Goal: Information Seeking & Learning: Learn about a topic

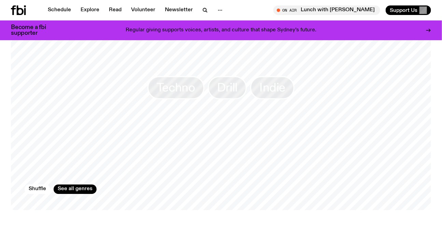
scroll to position [770, 0]
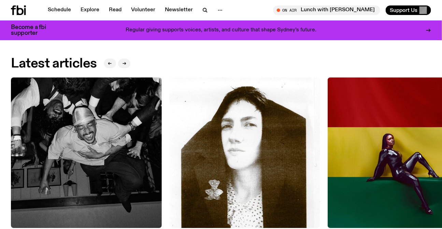
click at [95, 158] on img at bounding box center [86, 152] width 151 height 151
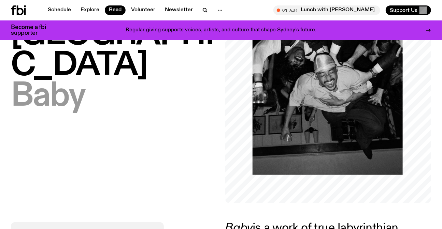
scroll to position [182, 0]
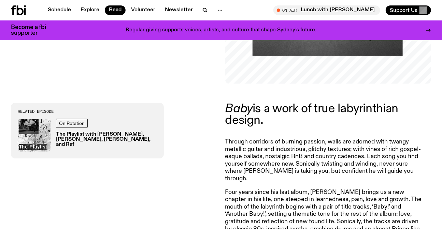
click at [259, 115] on p "Baby is a work of true labyrinthian design." at bounding box center [323, 114] width 197 height 23
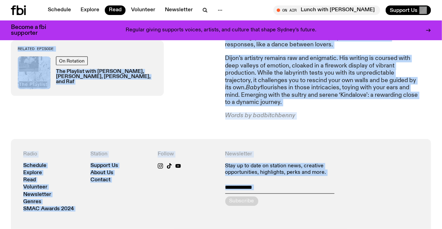
scroll to position [477, 0]
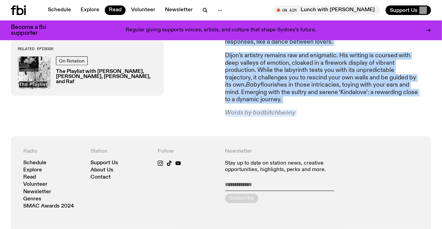
drag, startPoint x: 259, startPoint y: 115, endPoint x: 306, endPoint y: 96, distance: 50.8
copy div "Lore ip d sita co adip elitseddoeiu tempor. Incidid utlaboree do magnaal enimad…"
click at [112, 7] on link "Read" at bounding box center [115, 10] width 21 height 10
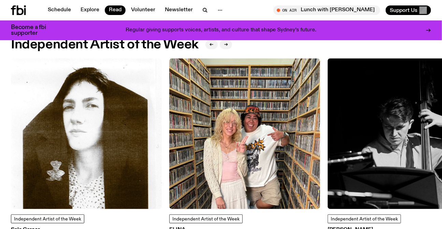
scroll to position [615, 0]
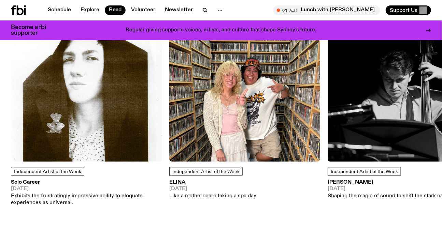
click at [79, 97] on img at bounding box center [86, 86] width 151 height 151
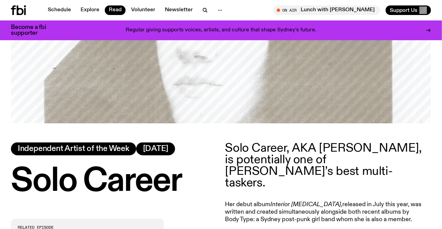
scroll to position [243, 0]
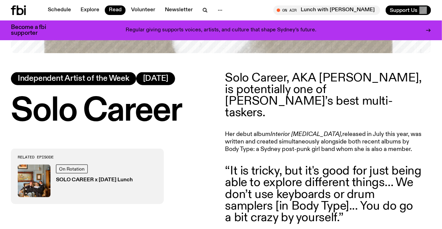
click at [276, 93] on p "Solo Career, AKA [PERSON_NAME], is potentially one of [PERSON_NAME]’s best mult…" at bounding box center [323, 95] width 197 height 47
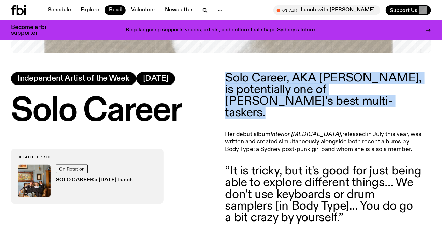
click at [276, 93] on p "Solo Career, AKA [PERSON_NAME], is potentially one of [PERSON_NAME]’s best mult…" at bounding box center [323, 95] width 197 height 47
click at [276, 79] on p "Solo Career, AKA [PERSON_NAME], is potentially one of [PERSON_NAME]’s best mult…" at bounding box center [323, 95] width 197 height 47
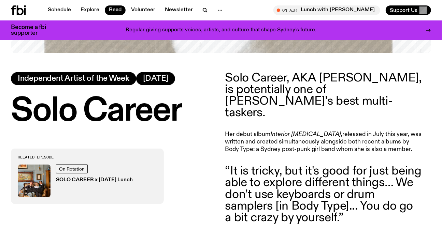
click at [263, 88] on p "Solo Career, AKA [PERSON_NAME], is potentially one of [PERSON_NAME]’s best mult…" at bounding box center [323, 95] width 197 height 47
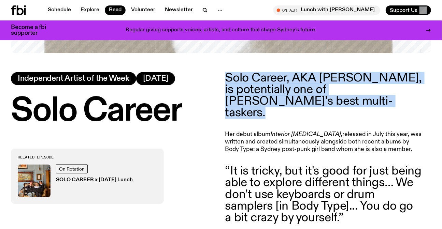
copy article "Solo Career, AKA [PERSON_NAME], is potentially one of [PERSON_NAME]’s best mult…"
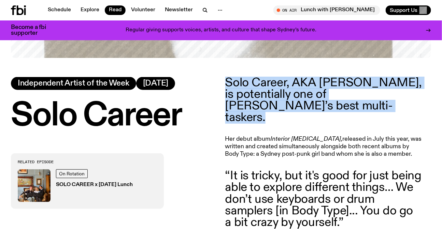
scroll to position [57, 0]
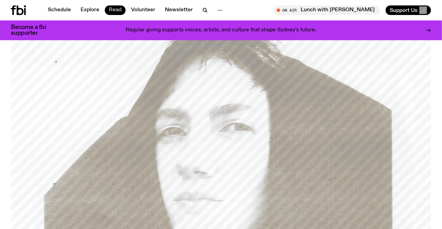
click at [114, 9] on link "Read" at bounding box center [115, 10] width 21 height 10
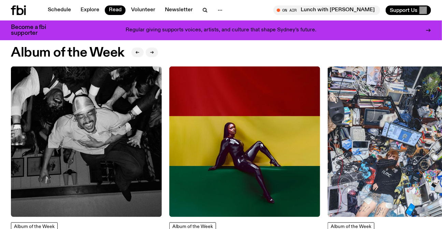
scroll to position [429, 0]
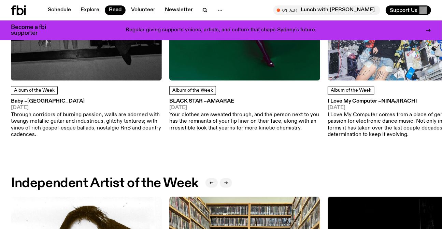
click at [244, 75] on img at bounding box center [244, 5] width 151 height 151
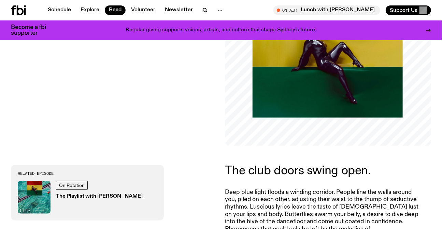
scroll to position [119, 0]
click at [289, 169] on p "The club doors swing open." at bounding box center [323, 171] width 197 height 12
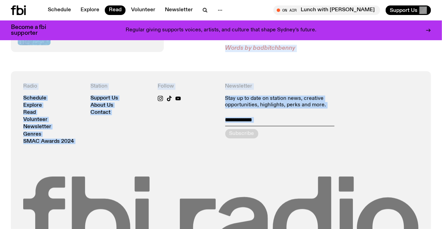
scroll to position [475, 0]
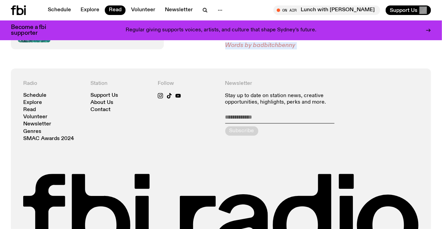
drag, startPoint x: 289, startPoint y: 169, endPoint x: 292, endPoint y: 46, distance: 122.2
copy div "Lor ipsu dolor sitam cons. Adip elit seddo eiusmo t incidid utlabore. Etdolo ma…"
click at [117, 8] on link "Read" at bounding box center [115, 10] width 21 height 10
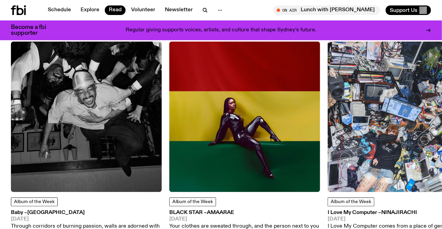
scroll to position [367, 0]
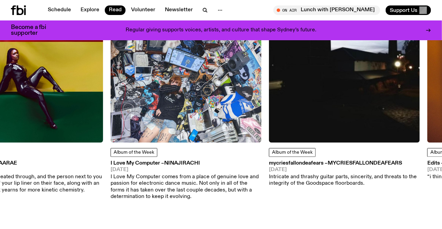
drag, startPoint x: 348, startPoint y: 111, endPoint x: 55, endPoint y: 108, distance: 293.1
click at [111, 109] on img at bounding box center [186, 67] width 151 height 151
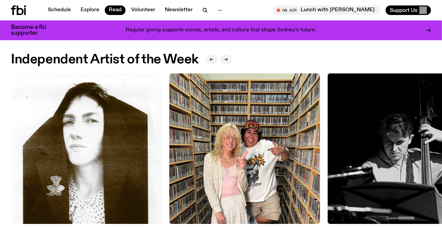
click at [285, 141] on img at bounding box center [244, 148] width 151 height 151
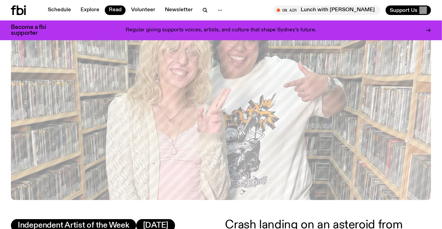
scroll to position [62, 0]
